Goal: Check status: Check status

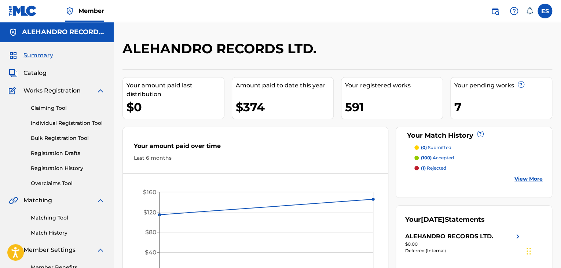
click at [56, 123] on link "Individual Registration Tool" at bounding box center [68, 123] width 74 height 8
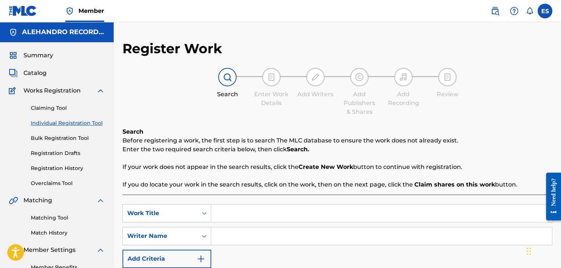
click at [80, 172] on div "Claiming Tool Individual Registration Tool Bulk Registration Tool Registration …" at bounding box center [57, 141] width 96 height 92
click at [78, 168] on link "Registration History" at bounding box center [68, 168] width 74 height 8
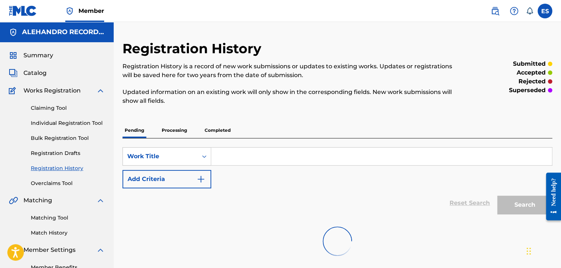
click at [238, 153] on input "Search Form" at bounding box center [381, 156] width 341 height 18
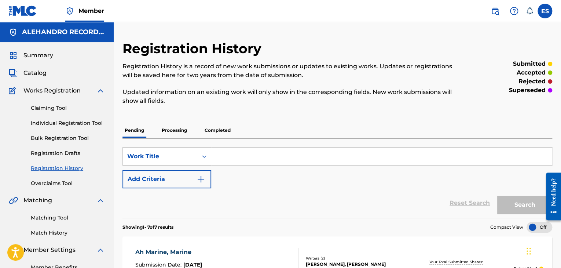
paste input "Reshavat_Parite"
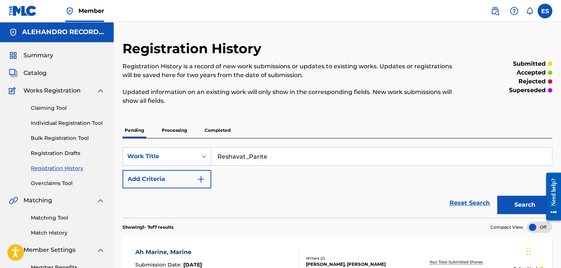
click at [515, 204] on button "Search" at bounding box center [524, 204] width 55 height 18
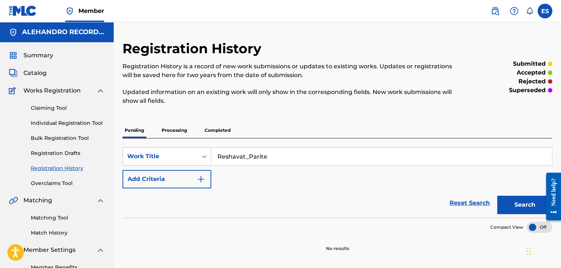
click at [248, 156] on input "Reshavat_Parite" at bounding box center [381, 156] width 341 height 18
type input "Reshavate Parite"
click at [513, 209] on button "Search" at bounding box center [524, 204] width 55 height 18
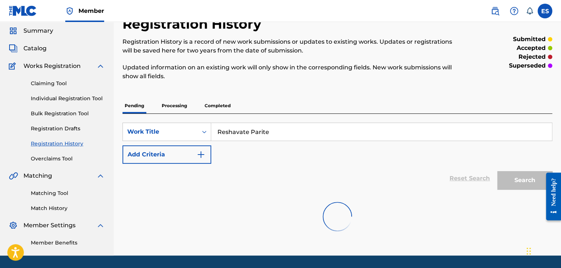
scroll to position [47, 0]
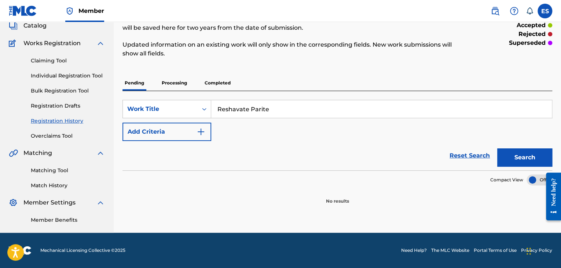
click at [169, 80] on p "Processing" at bounding box center [175, 82] width 30 height 15
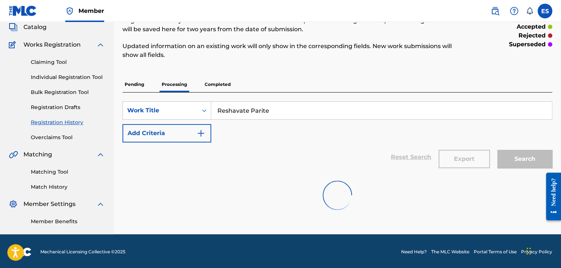
scroll to position [47, 0]
